Goal: Check status: Check status

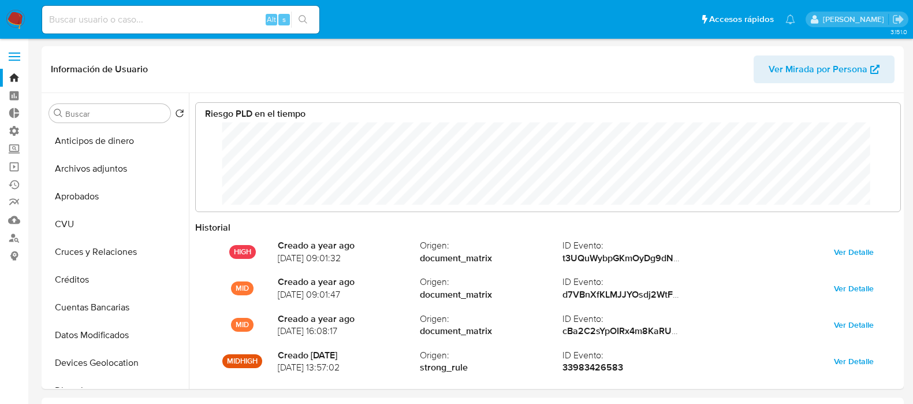
select select "10"
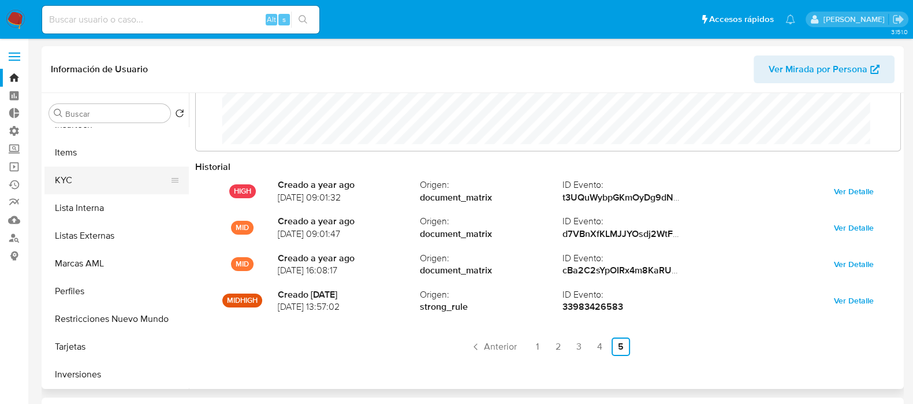
click at [104, 185] on button "KYC" at bounding box center [111, 180] width 135 height 28
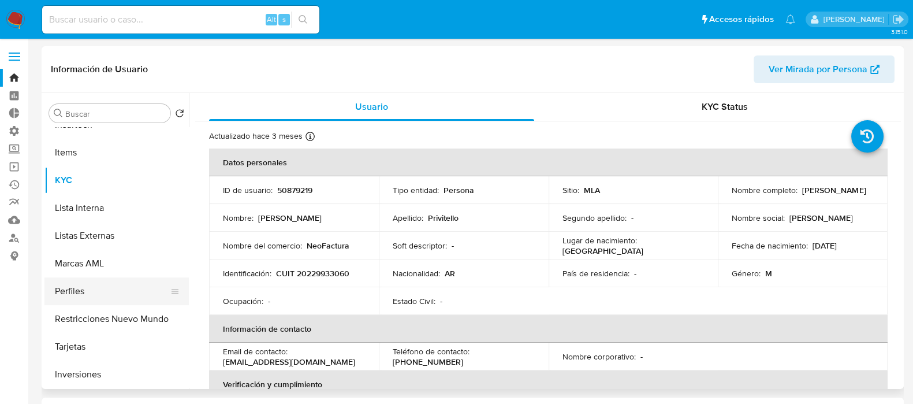
click at [147, 298] on button "Perfiles" at bounding box center [111, 291] width 135 height 28
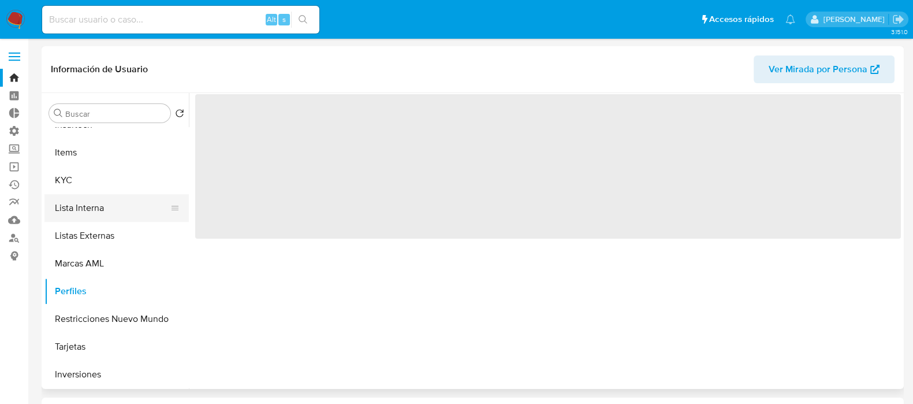
click at [78, 215] on button "Lista Interna" at bounding box center [111, 208] width 135 height 28
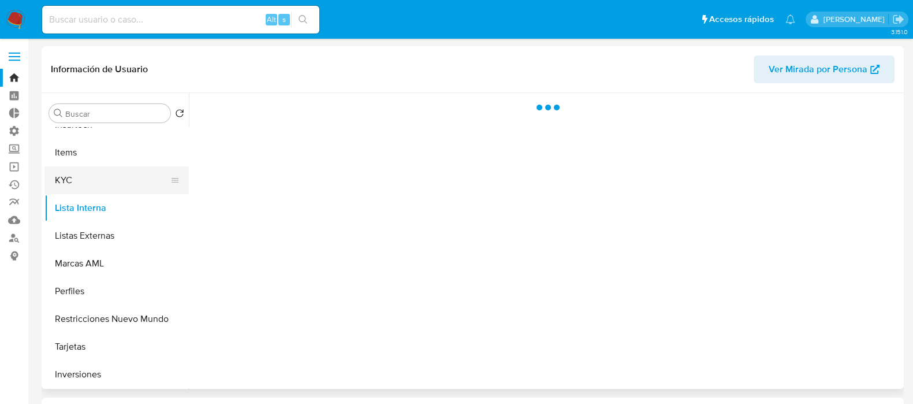
click at [96, 170] on button "KYC" at bounding box center [111, 180] width 135 height 28
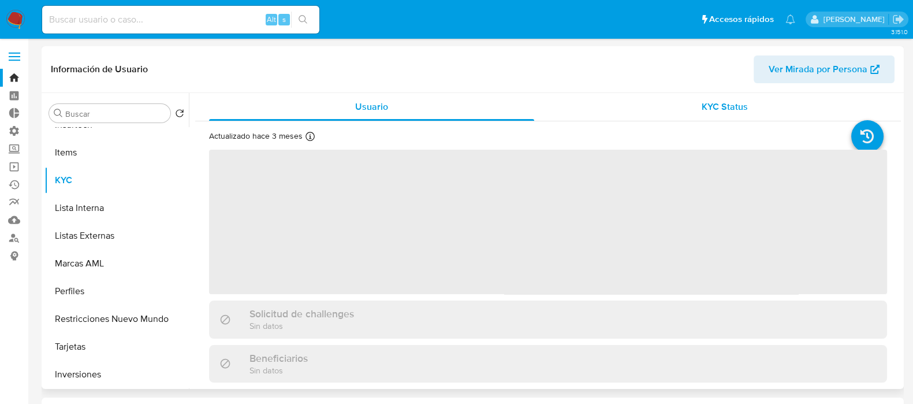
click at [740, 107] on span "KYC Status" at bounding box center [724, 106] width 46 height 13
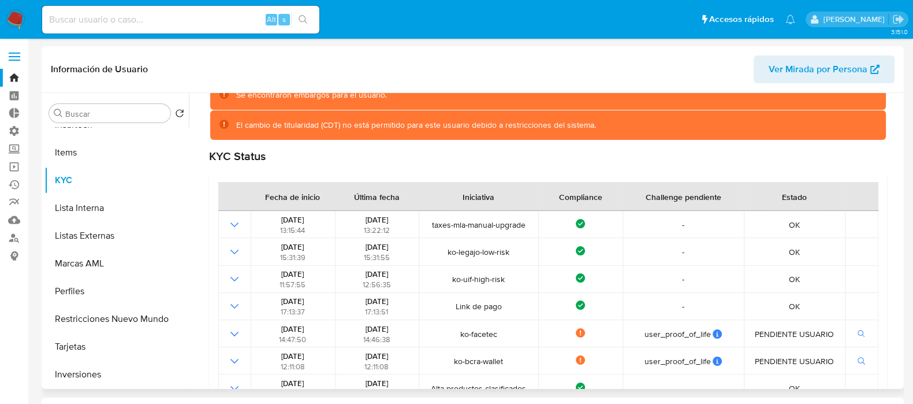
scroll to position [217, 0]
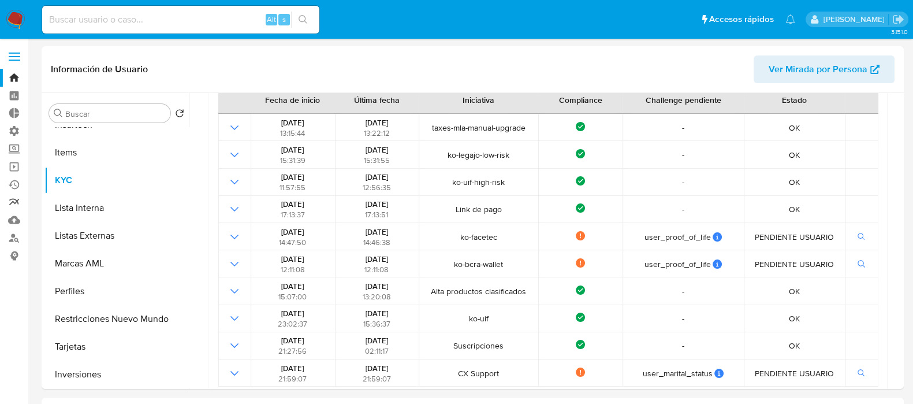
click at [0, 195] on link "Reportes" at bounding box center [68, 202] width 137 height 18
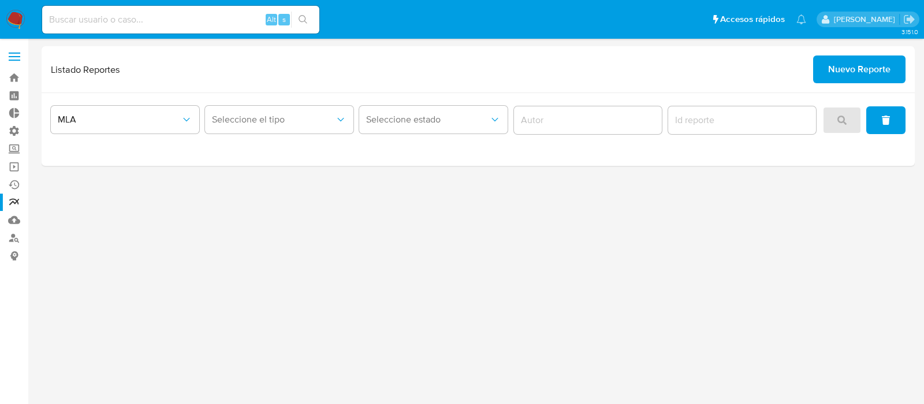
click at [222, 16] on input at bounding box center [180, 19] width 277 height 15
paste input "50879219"
type input "50879219"
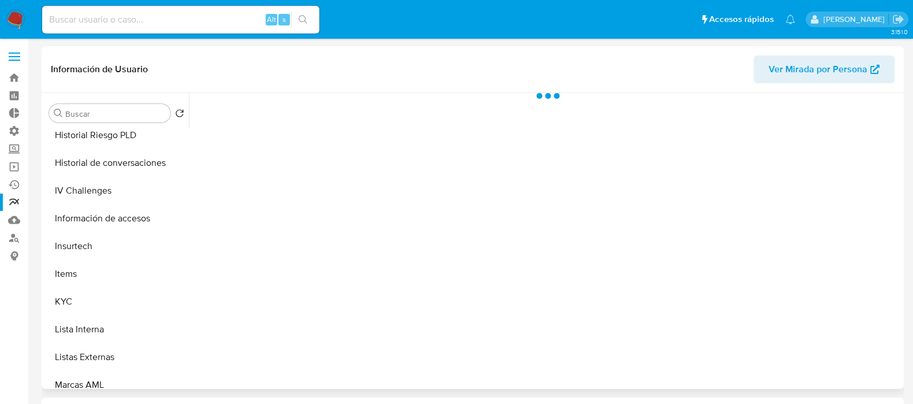
scroll to position [505, 0]
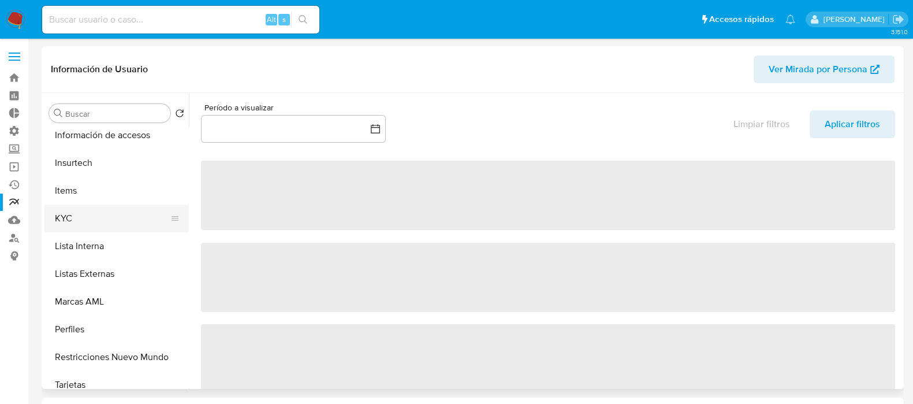
click at [91, 219] on button "KYC" at bounding box center [111, 218] width 135 height 28
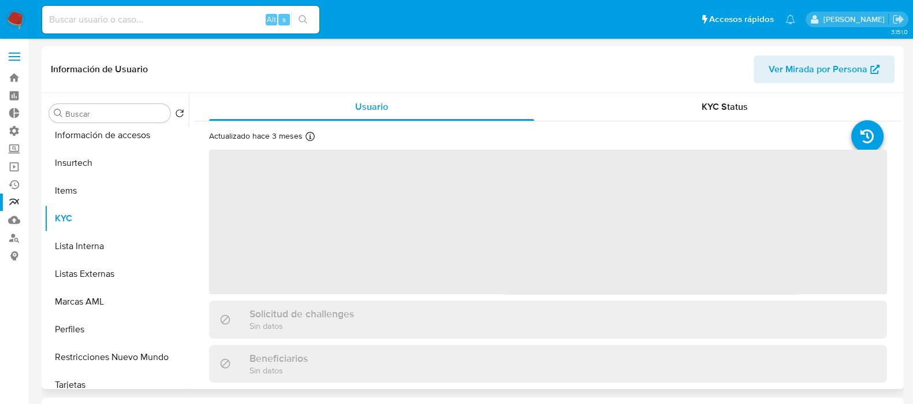
select select "10"
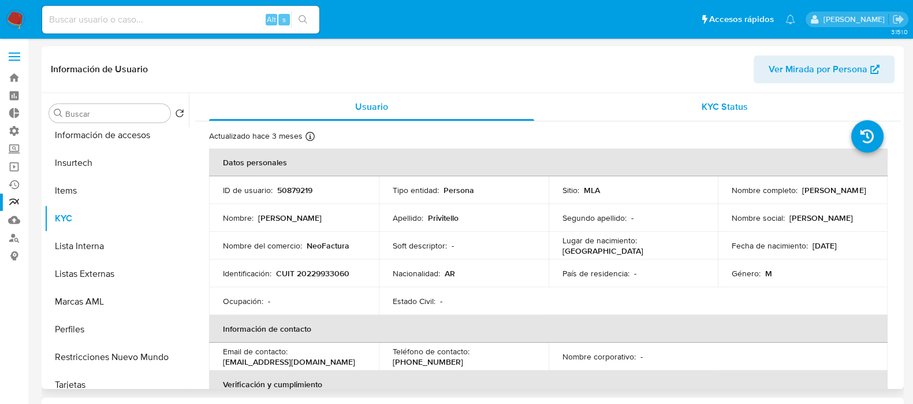
click at [706, 106] on span "KYC Status" at bounding box center [724, 106] width 46 height 13
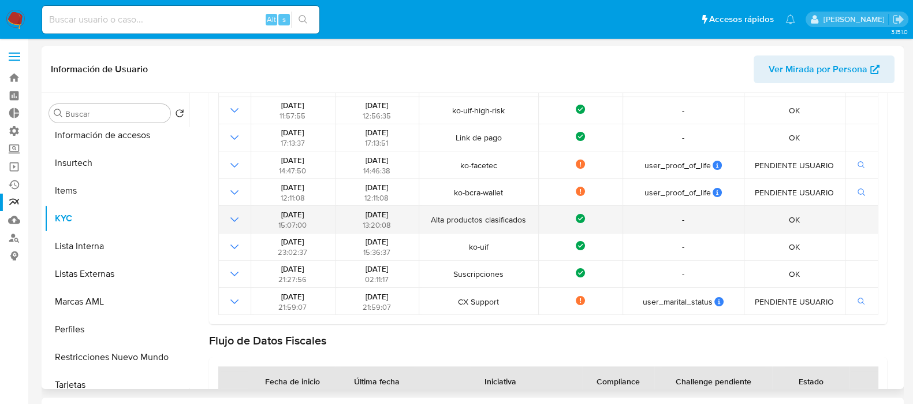
scroll to position [217, 0]
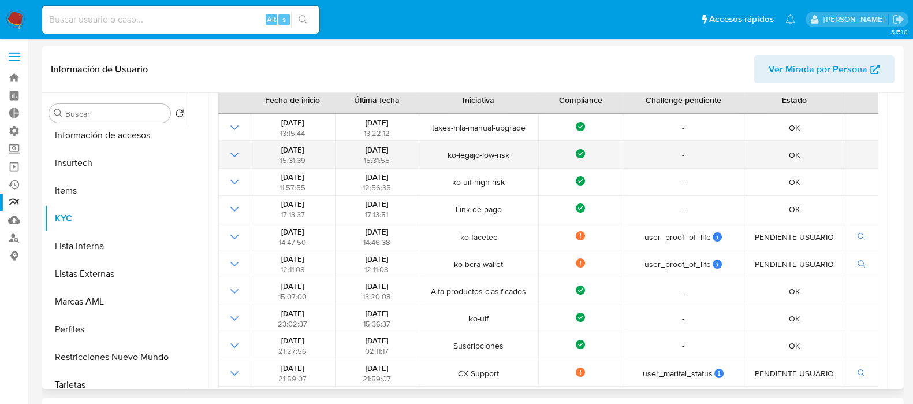
click at [237, 152] on icon "Mostrar operación" at bounding box center [234, 154] width 8 height 5
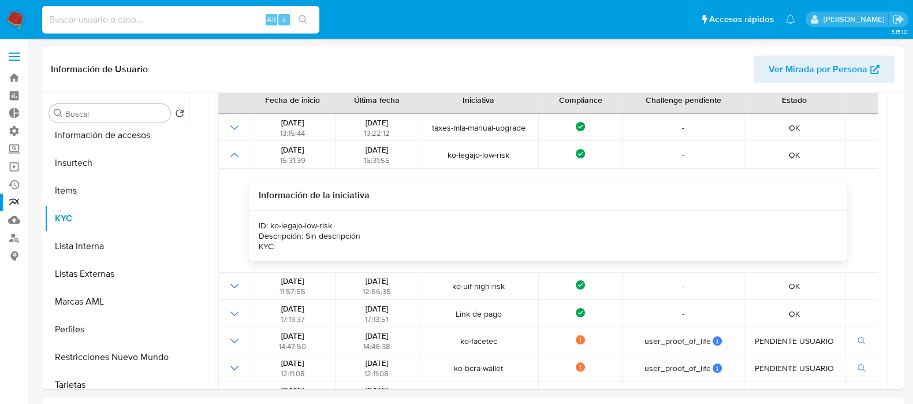
click at [161, 23] on input at bounding box center [180, 19] width 277 height 15
paste input "50879219"
type input "50879219"
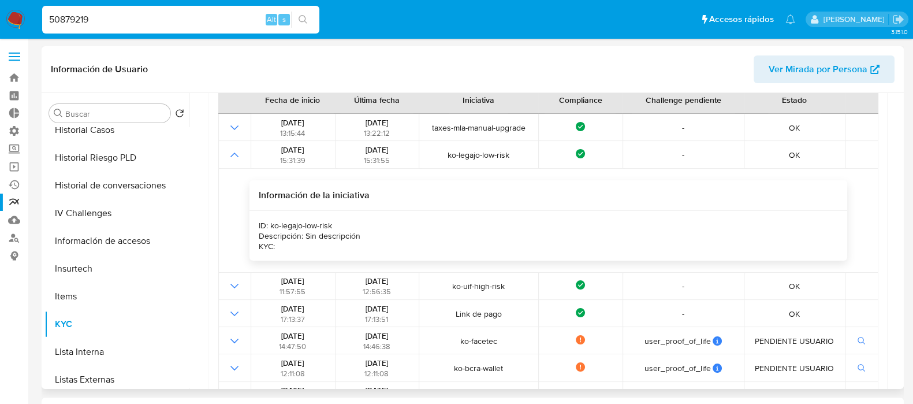
scroll to position [255, 0]
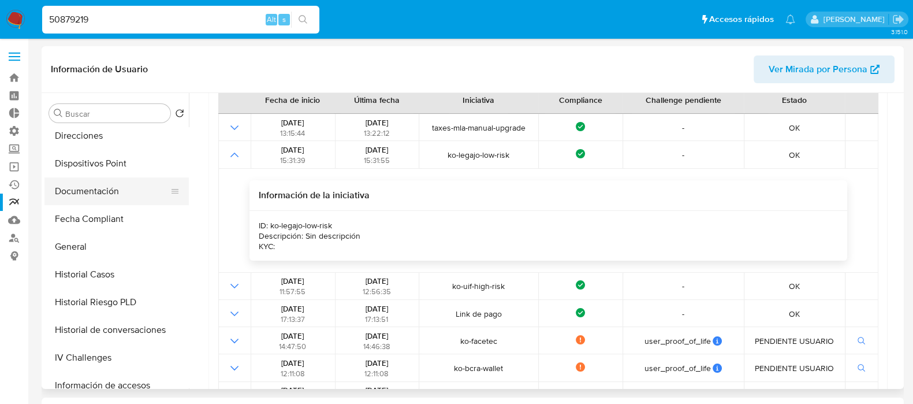
click at [136, 192] on button "Documentación" at bounding box center [111, 191] width 135 height 28
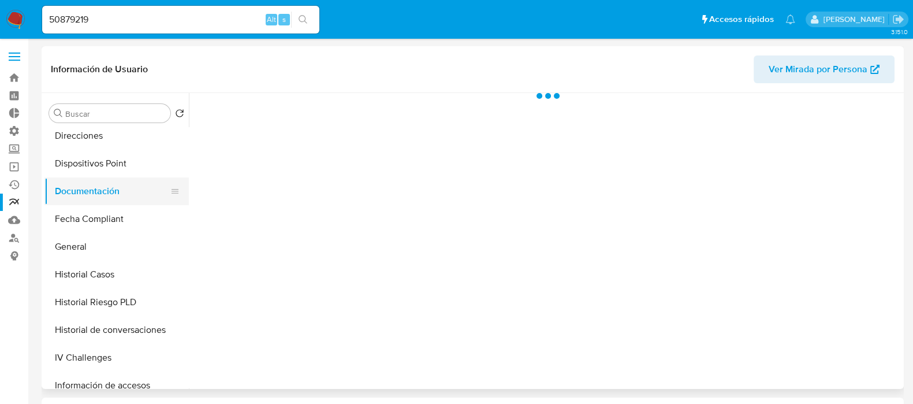
scroll to position [0, 0]
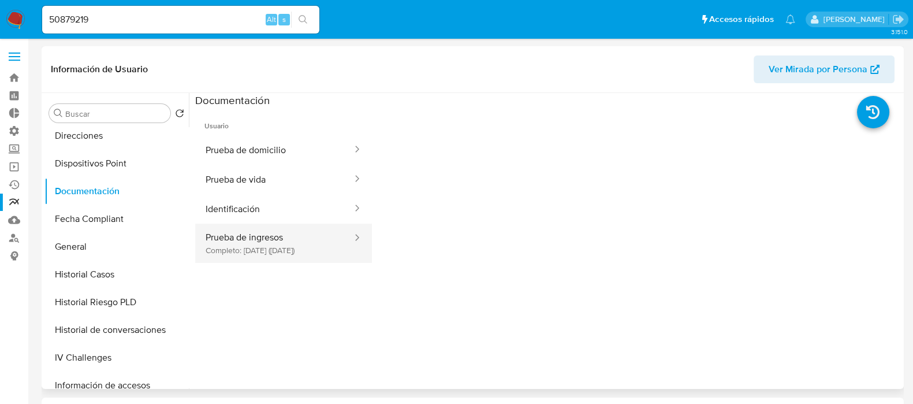
click at [267, 245] on button "Prueba de ingresos Completo: 29/06/2021 (hace 4 años)" at bounding box center [274, 242] width 158 height 39
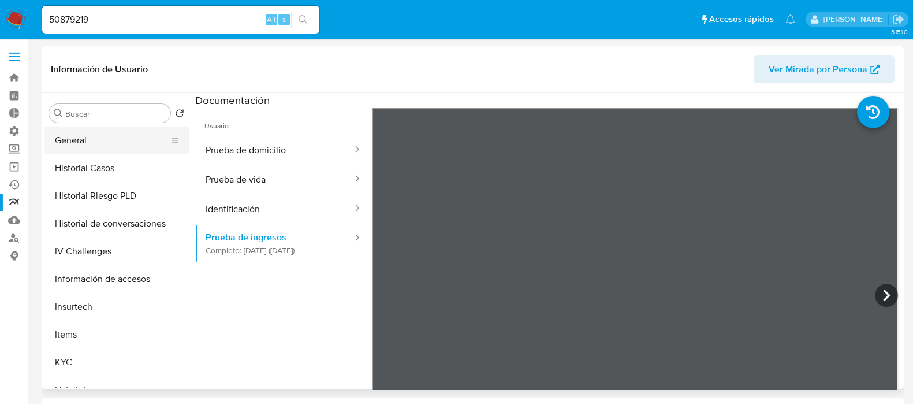
click at [109, 151] on button "General" at bounding box center [111, 140] width 135 height 28
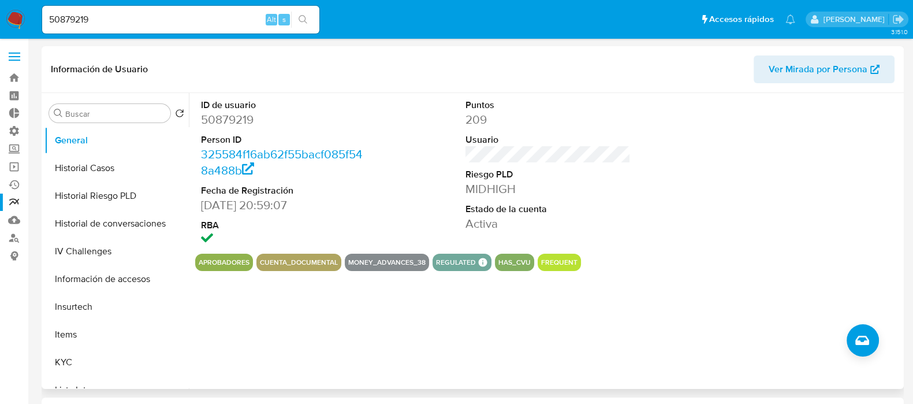
click at [234, 115] on dd "50879219" at bounding box center [283, 119] width 165 height 16
copy dd "50879219"
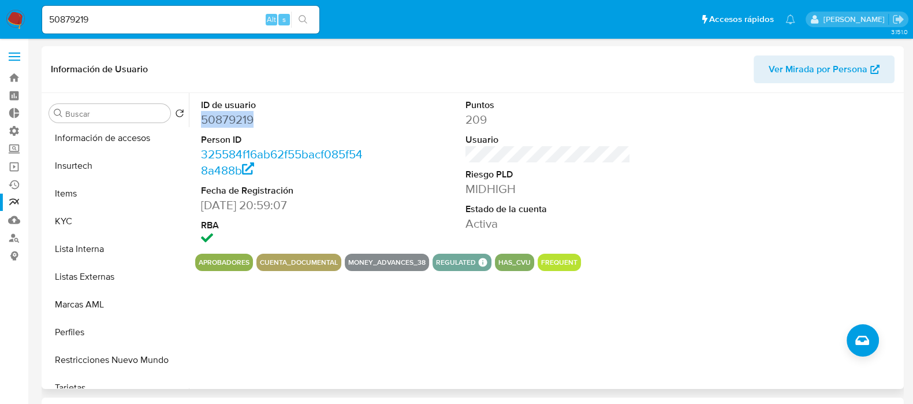
scroll to position [505, 0]
click at [99, 219] on button "KYC" at bounding box center [116, 218] width 144 height 28
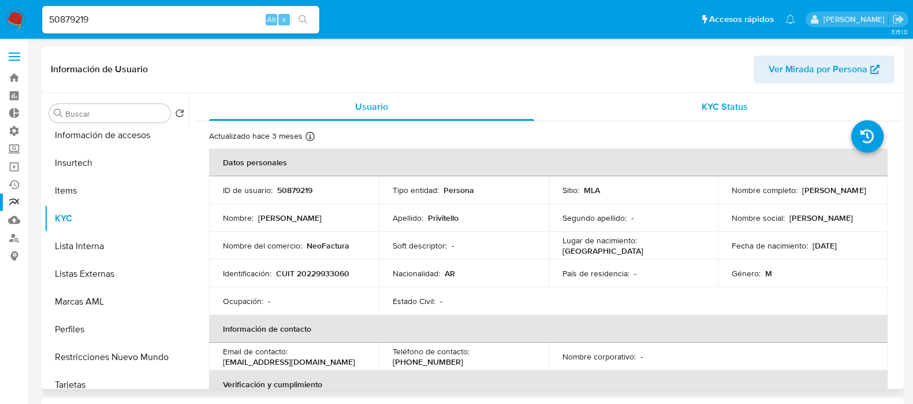
click at [719, 116] on div "KYC Status" at bounding box center [724, 107] width 325 height 28
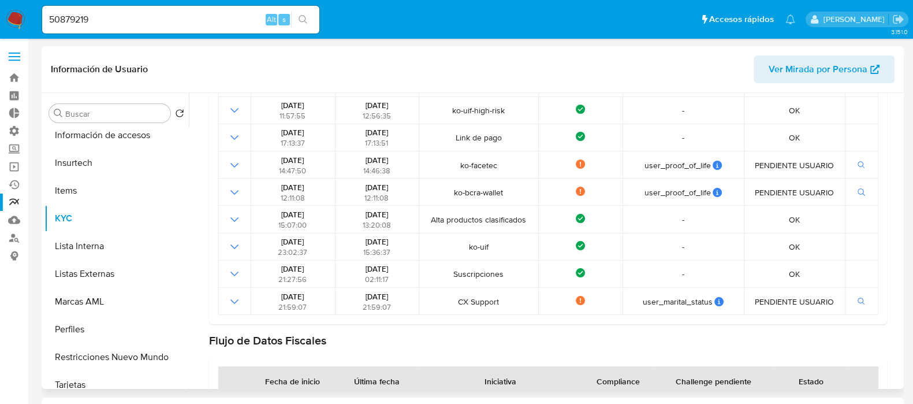
scroll to position [217, 0]
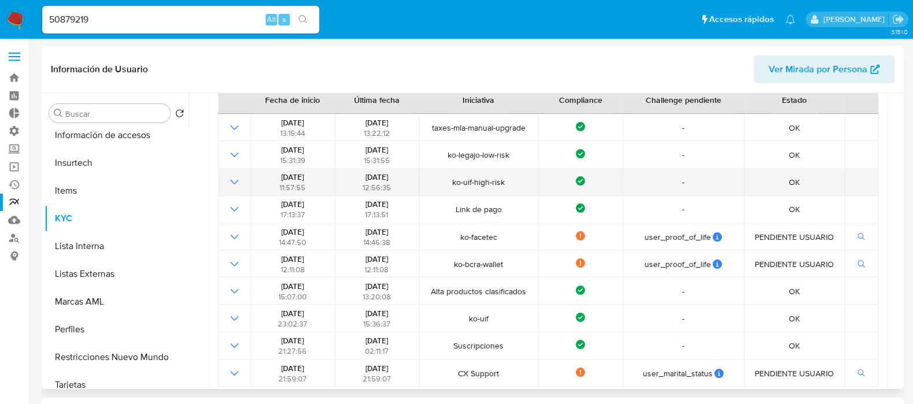
click at [233, 182] on icon "Mostrar operación" at bounding box center [234, 182] width 8 height 5
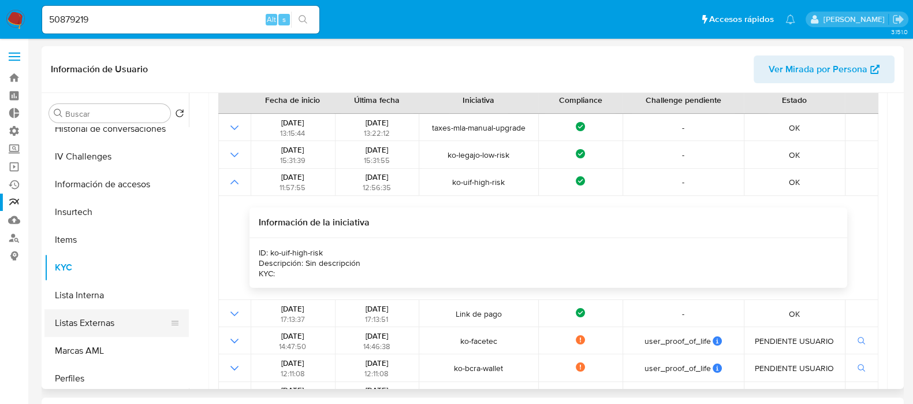
scroll to position [433, 0]
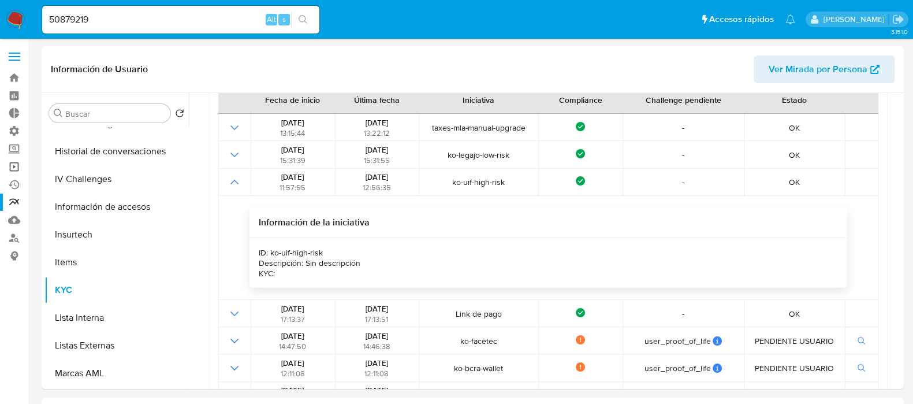
click at [0, 171] on link "Operaciones masivas" at bounding box center [68, 167] width 137 height 18
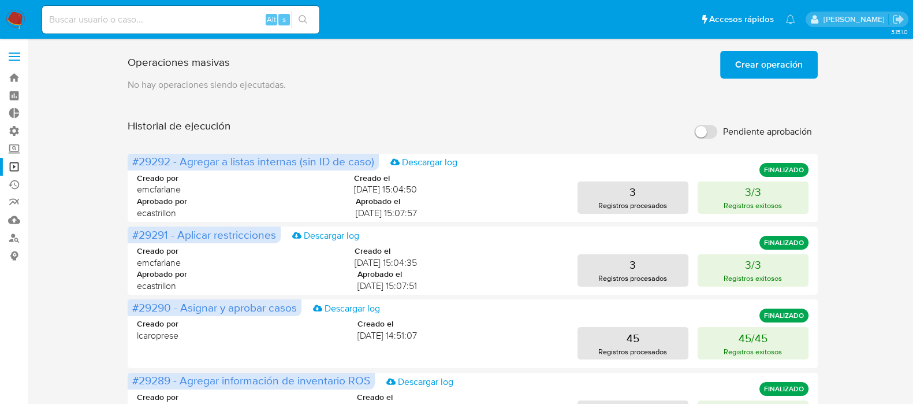
click at [155, 26] on input at bounding box center [180, 19] width 277 height 15
type input "358738"
click at [19, 23] on img at bounding box center [16, 20] width 20 height 20
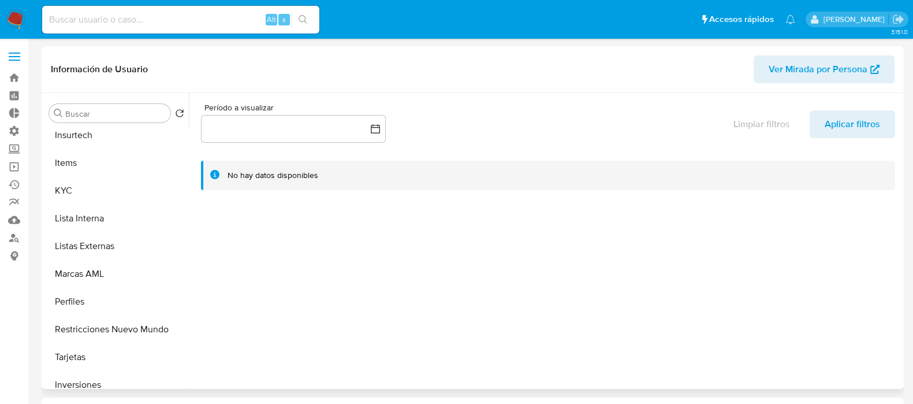
select select "10"
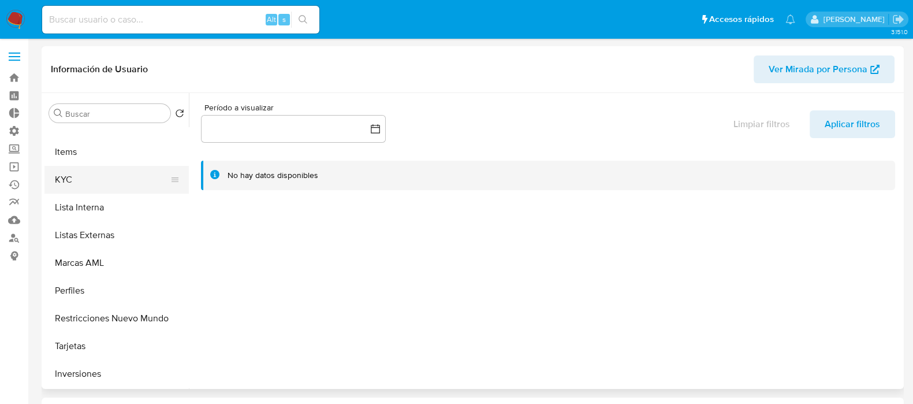
click at [114, 183] on button "KYC" at bounding box center [111, 180] width 135 height 28
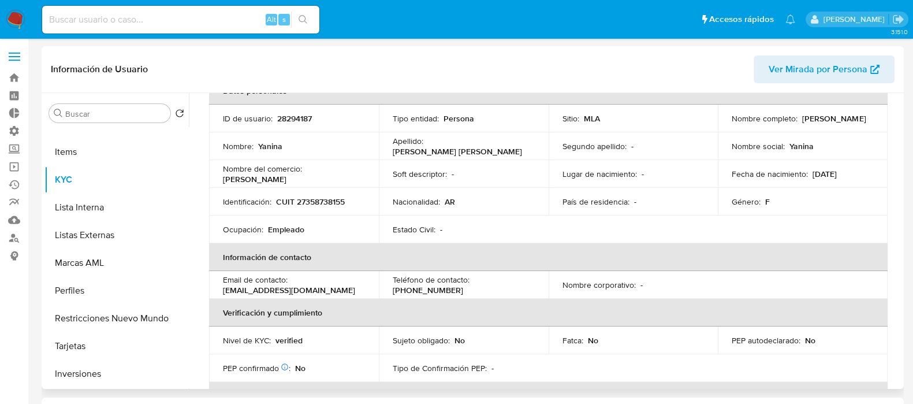
scroll to position [72, 0]
